Goal: Use online tool/utility: Utilize a website feature to perform a specific function

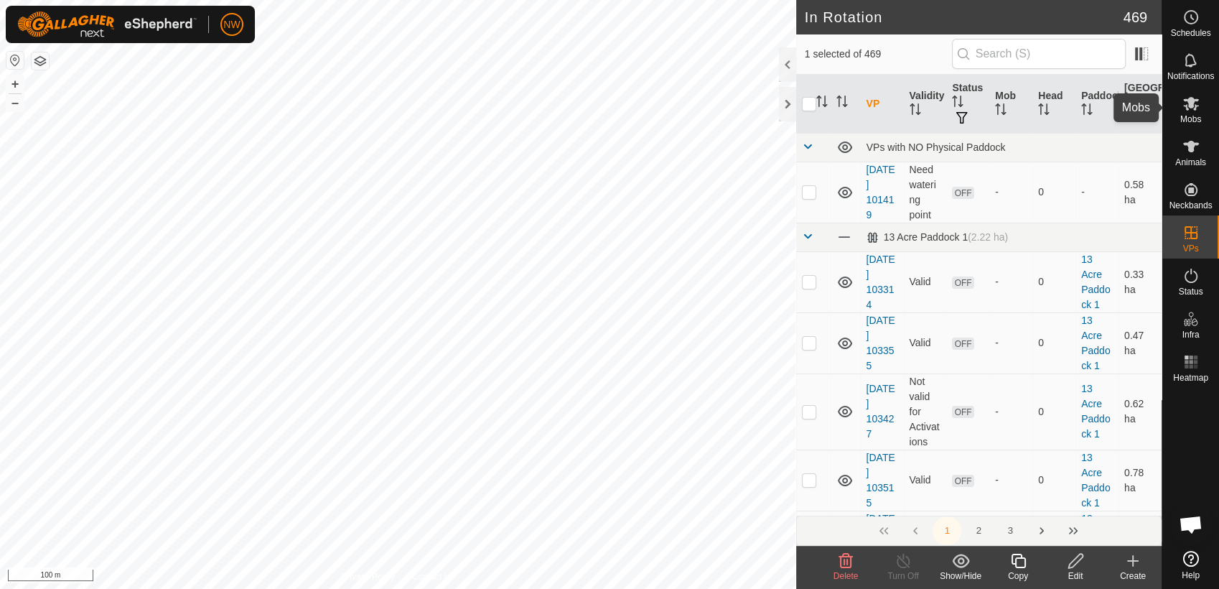
click at [1198, 115] on span "Mobs" at bounding box center [1190, 119] width 21 height 9
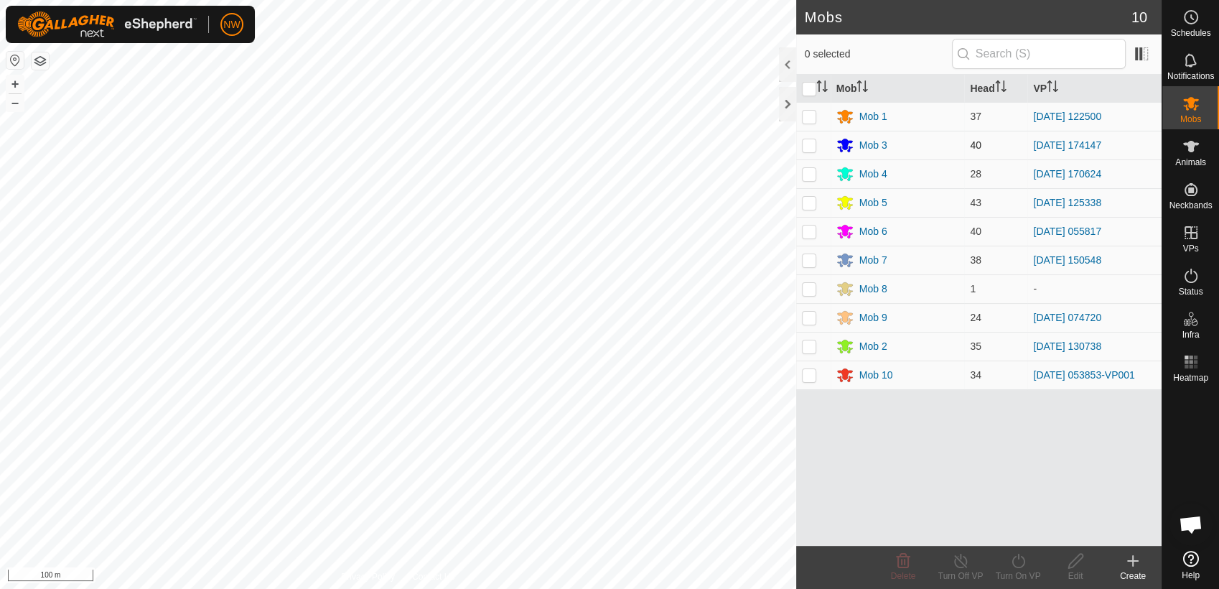
click at [812, 141] on p-checkbox at bounding box center [809, 144] width 14 height 11
checkbox input "true"
click at [964, 558] on icon at bounding box center [961, 560] width 18 height 17
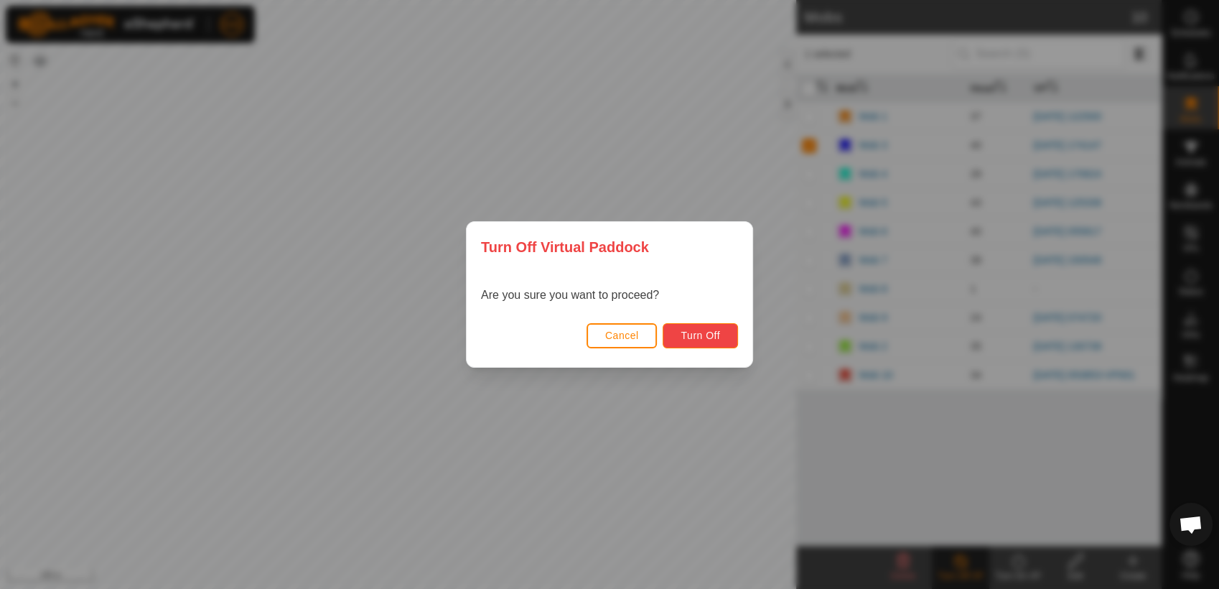
click at [709, 332] on span "Turn Off" at bounding box center [700, 335] width 39 height 11
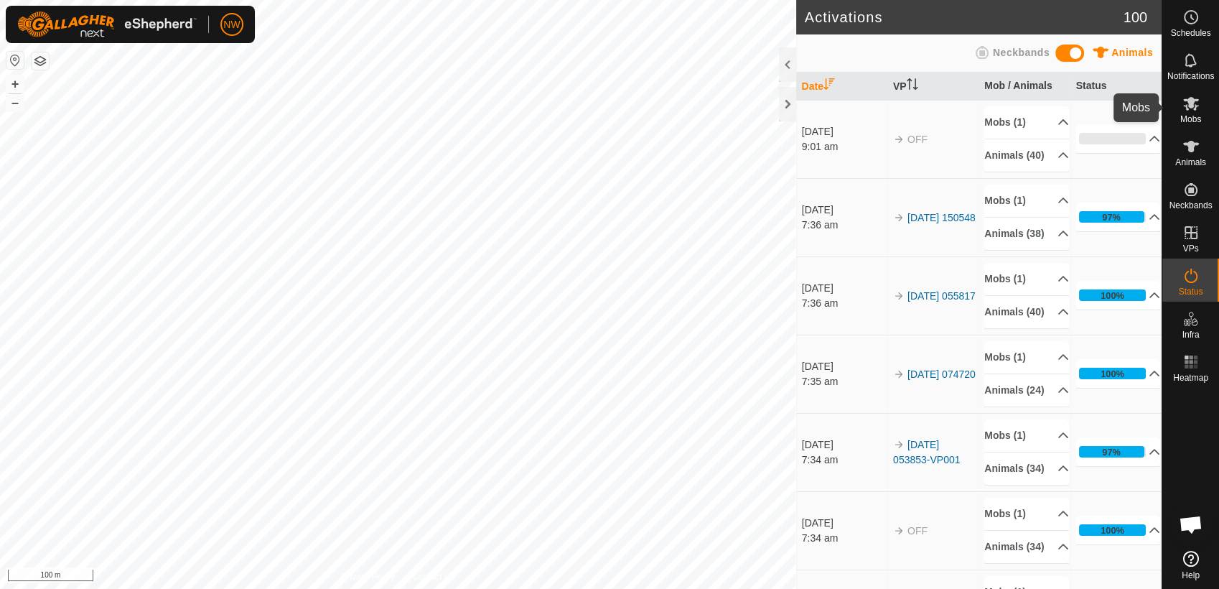
click at [1192, 109] on icon at bounding box center [1191, 103] width 17 height 17
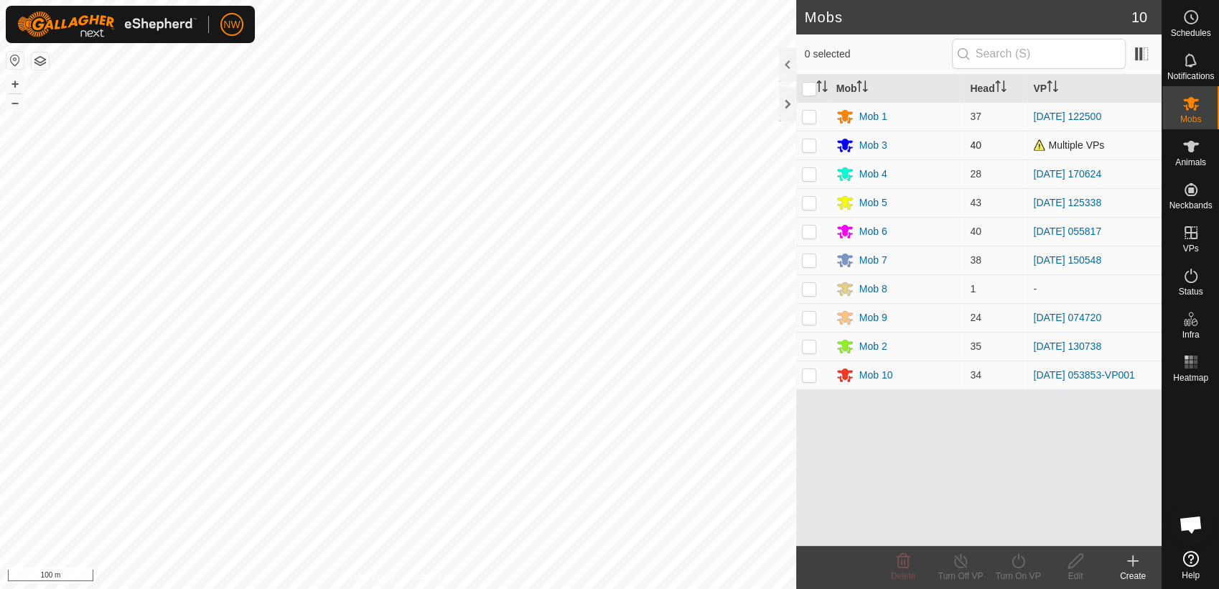
click at [806, 141] on p-checkbox at bounding box center [809, 144] width 14 height 11
checkbox input "true"
click at [1019, 559] on icon at bounding box center [1019, 560] width 18 height 17
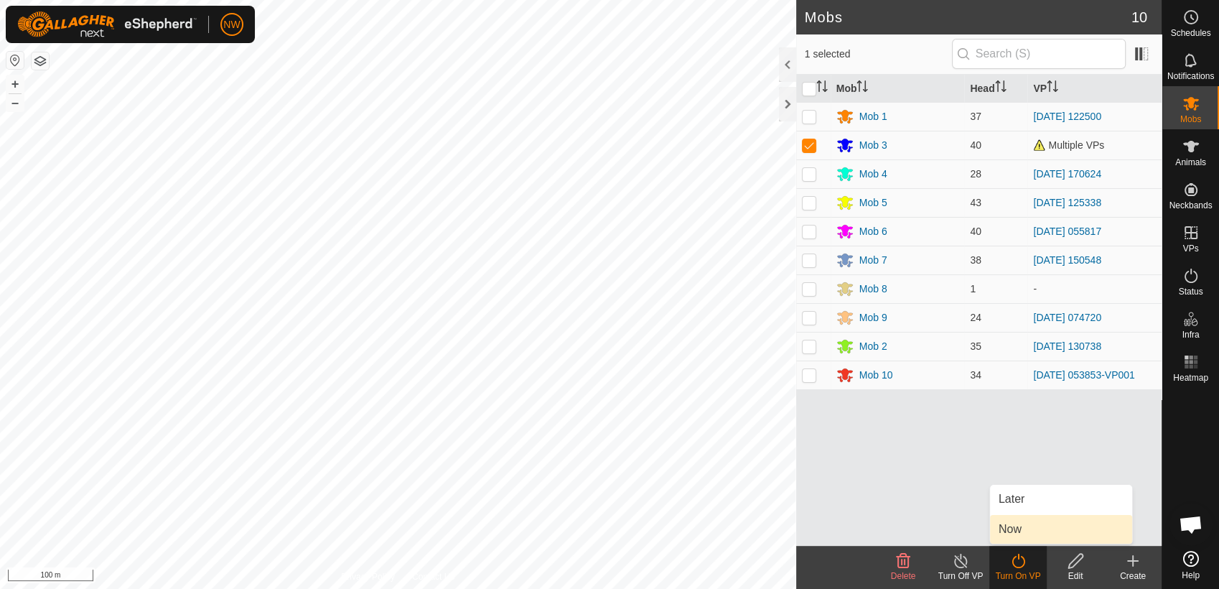
click at [1021, 526] on link "Now" at bounding box center [1061, 529] width 142 height 29
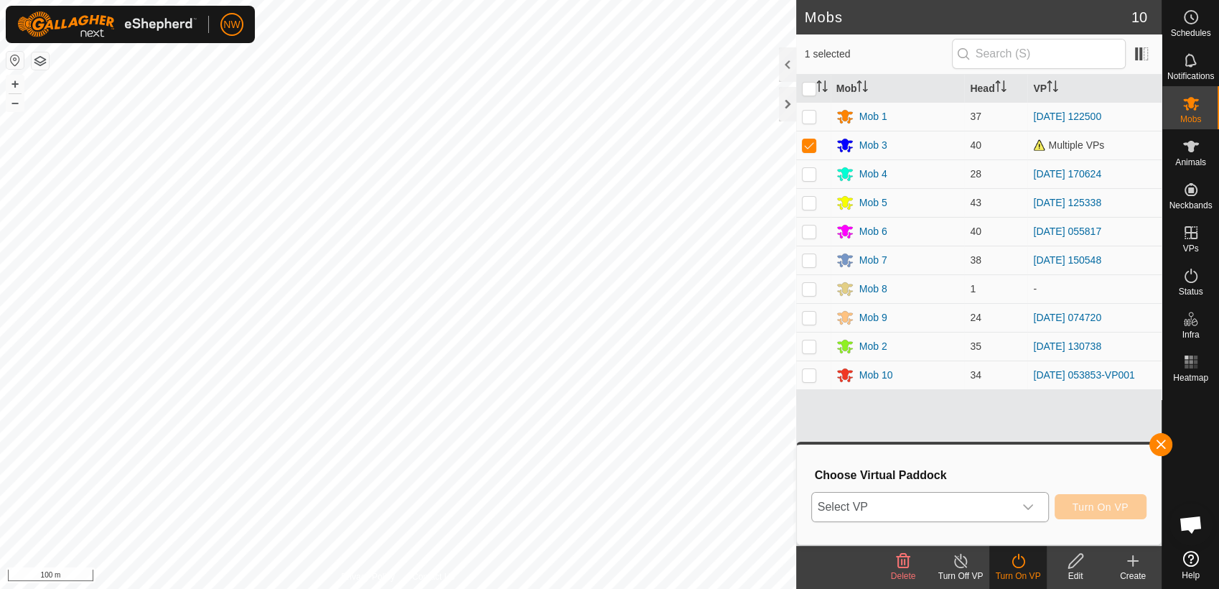
click at [1031, 501] on icon "dropdown trigger" at bounding box center [1027, 506] width 11 height 11
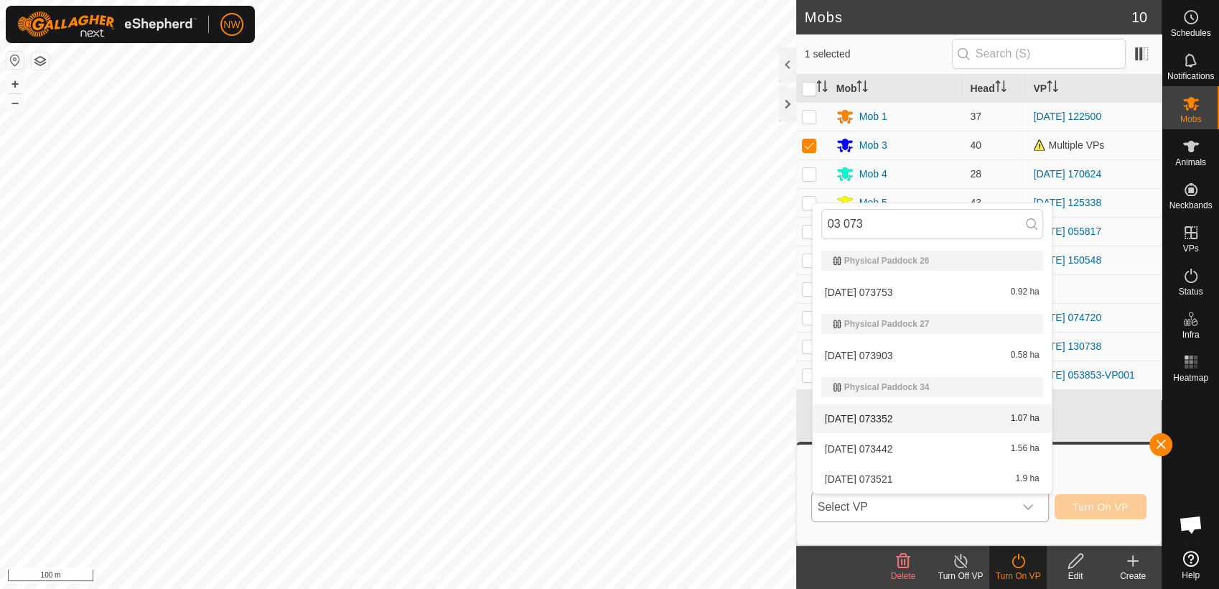
type input "03 073"
click at [890, 413] on li "[DATE] 073352 1.07 ha" at bounding box center [932, 418] width 239 height 29
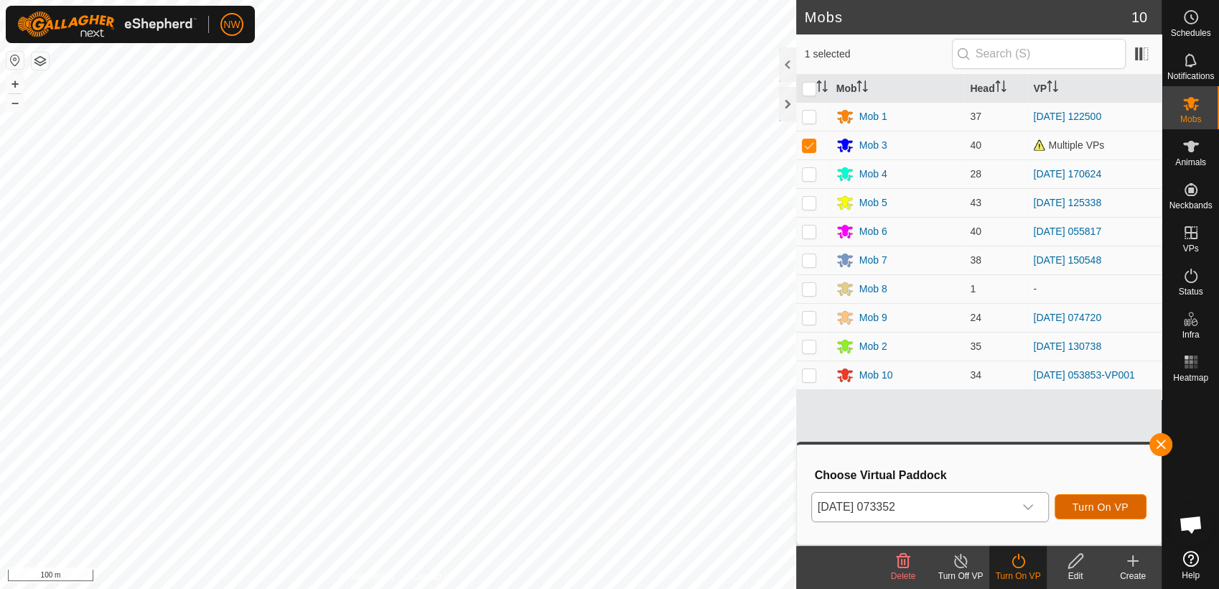
click at [1086, 504] on span "Turn On VP" at bounding box center [1101, 506] width 56 height 11
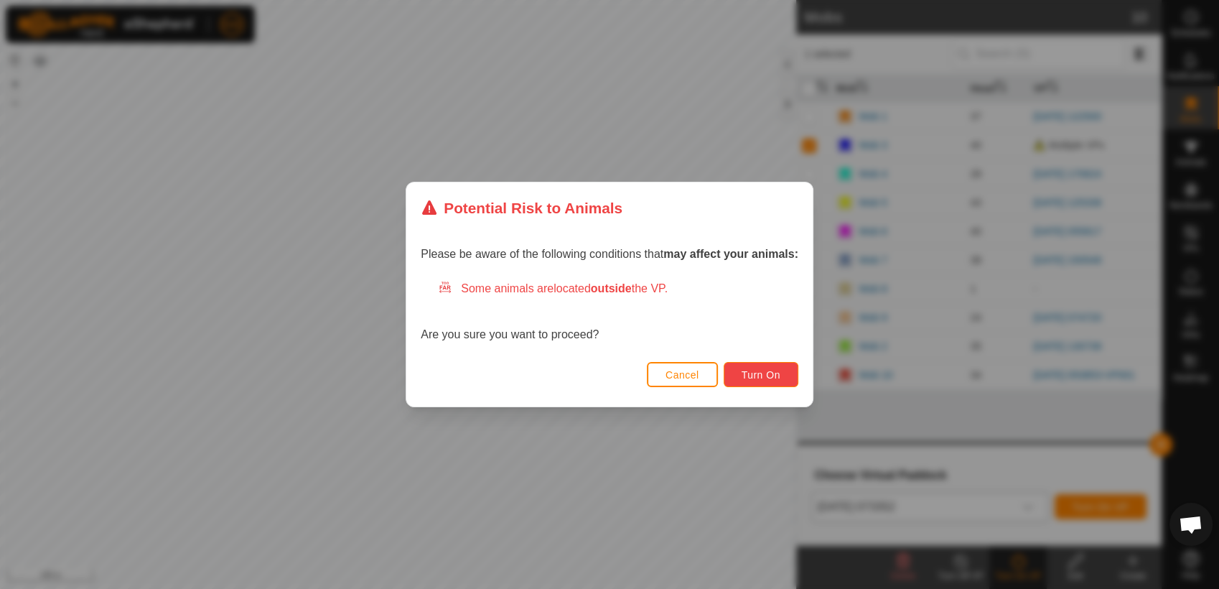
click at [755, 369] on span "Turn On" at bounding box center [761, 374] width 39 height 11
